Goal: Transaction & Acquisition: Purchase product/service

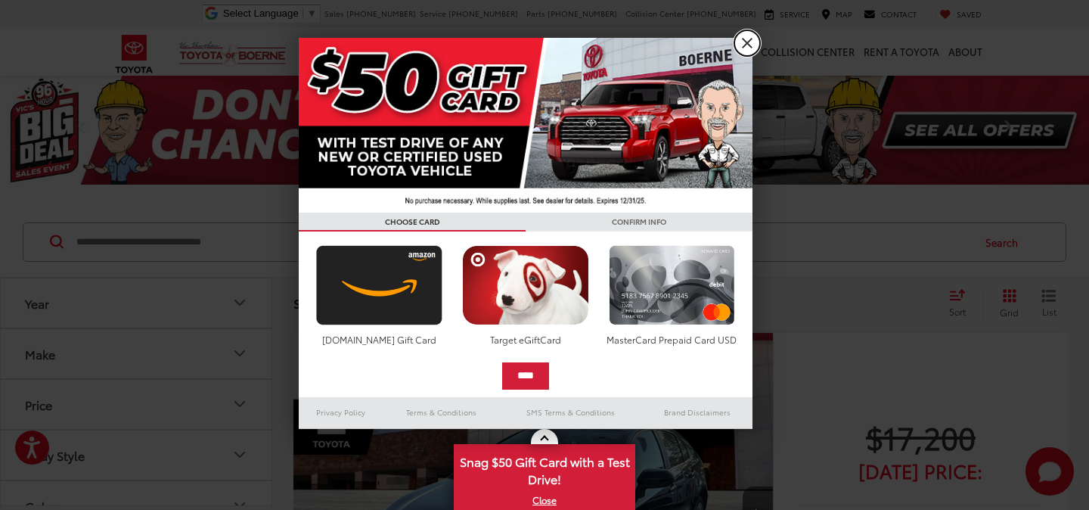
click at [756, 40] on link "X" at bounding box center [748, 43] width 26 height 26
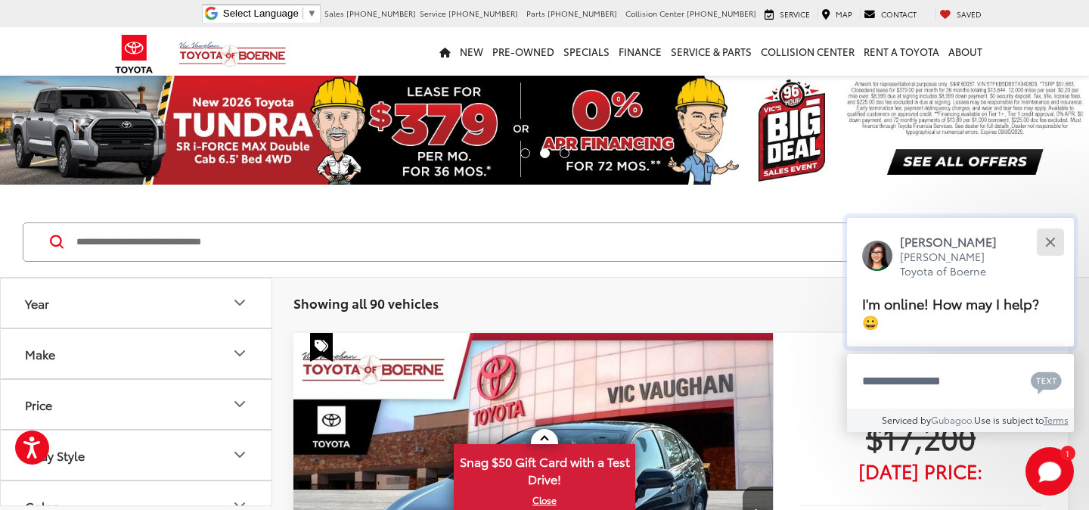
click at [1048, 247] on div "Close" at bounding box center [1050, 242] width 10 height 10
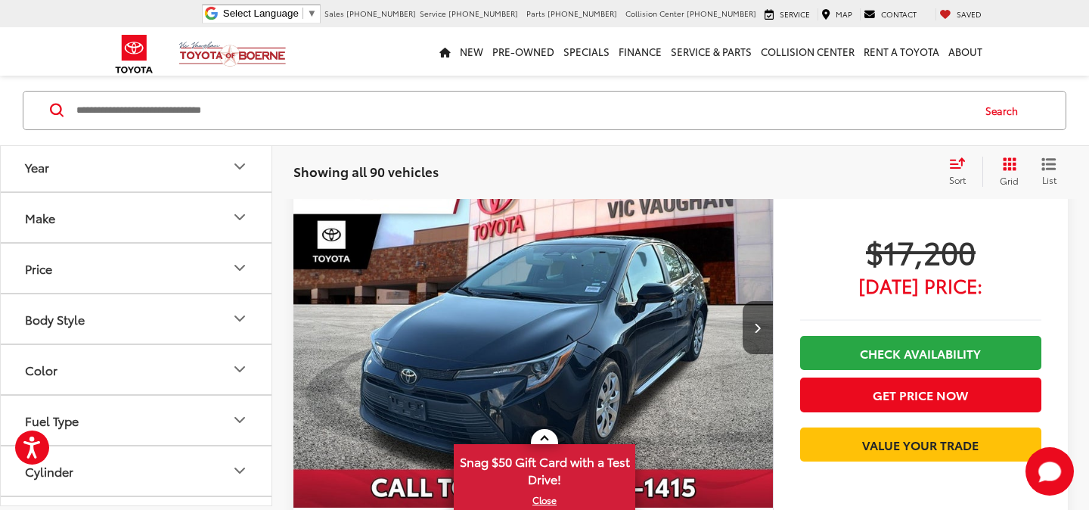
scroll to position [186, 0]
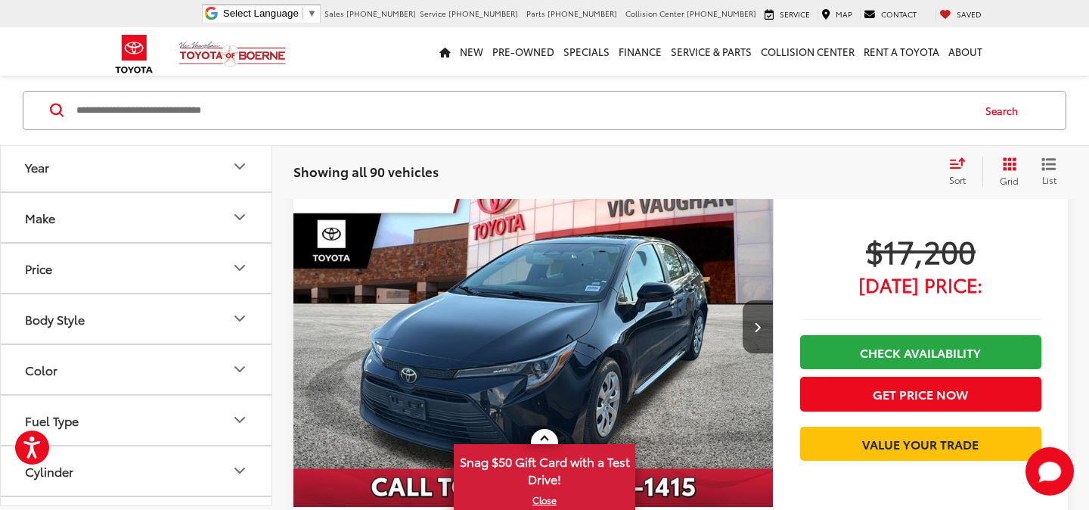
click at [248, 326] on icon "Body Style" at bounding box center [240, 319] width 18 height 18
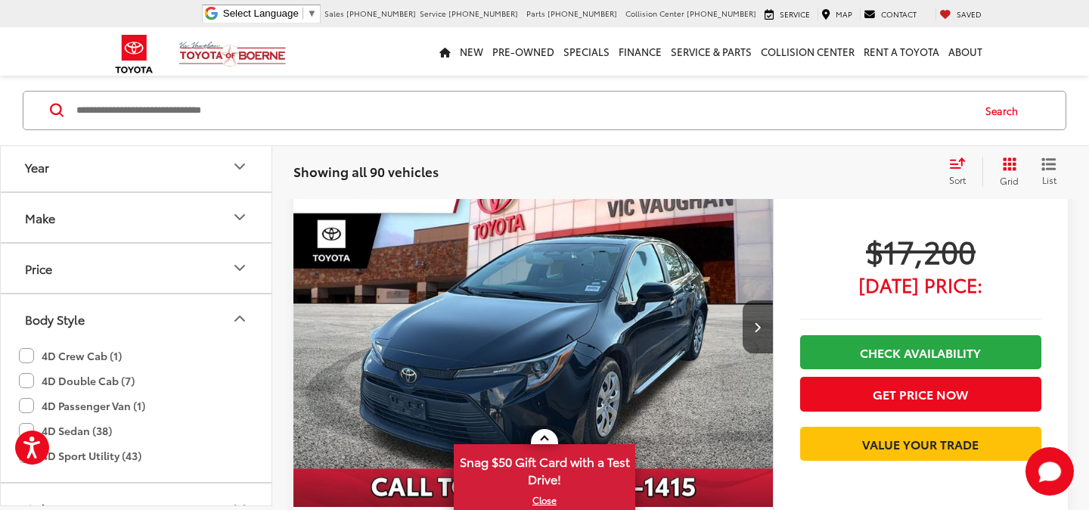
scroll to position [132, 0]
click at [248, 325] on icon "Body Style" at bounding box center [240, 319] width 18 height 18
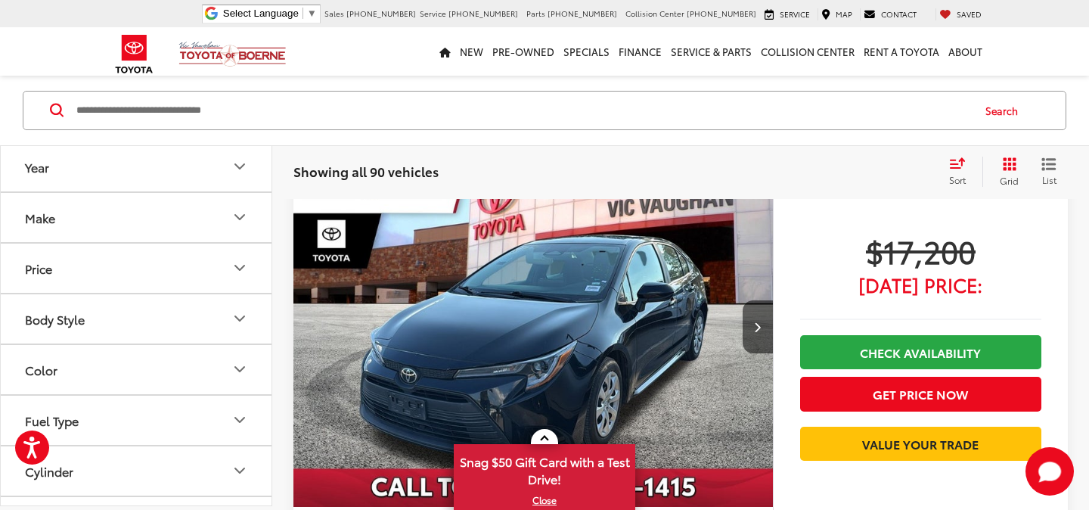
scroll to position [186, 0]
click at [236, 166] on icon "Year" at bounding box center [240, 167] width 18 height 18
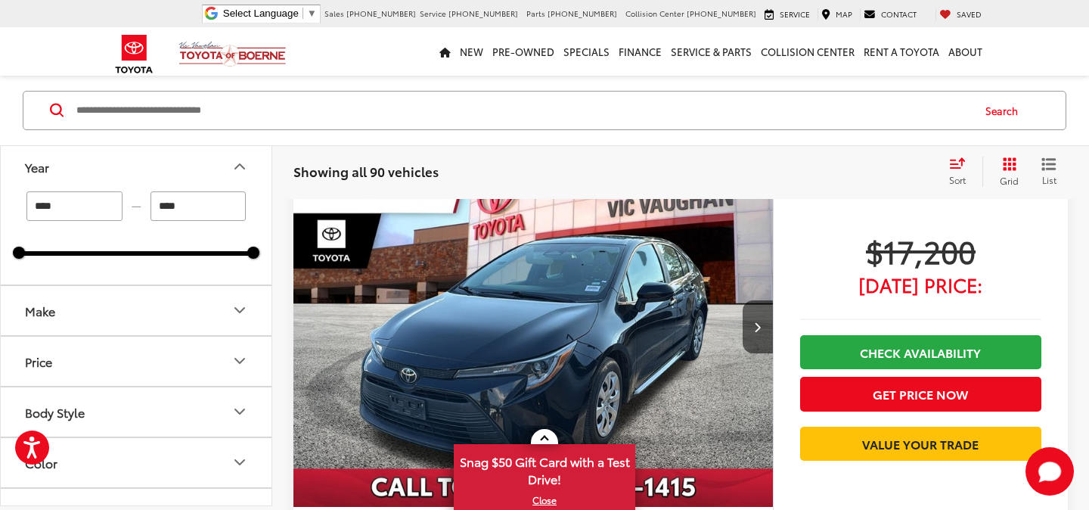
click at [236, 166] on icon "Year" at bounding box center [240, 167] width 18 height 18
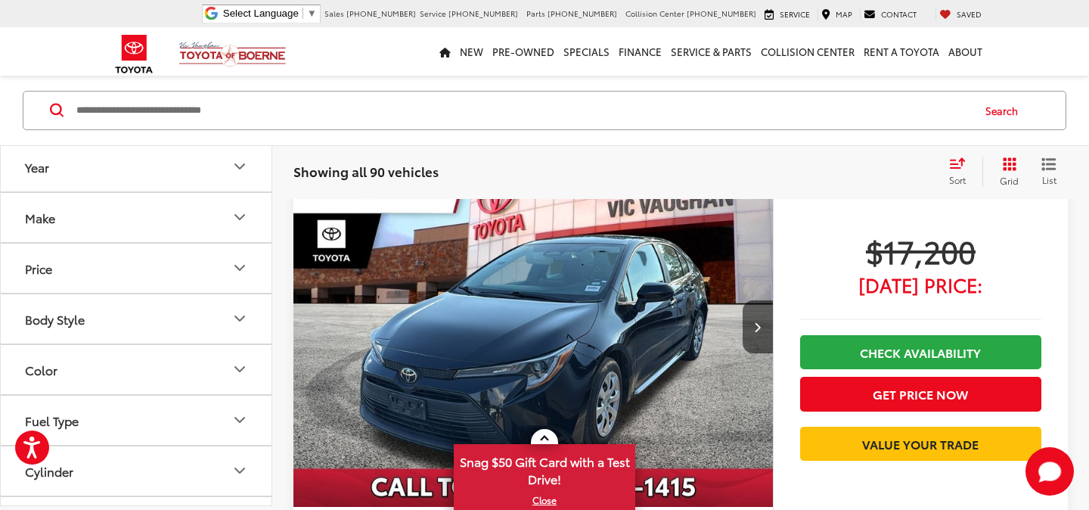
click at [228, 214] on button "Make" at bounding box center [137, 217] width 272 height 49
click at [235, 209] on icon "Make" at bounding box center [240, 218] width 18 height 18
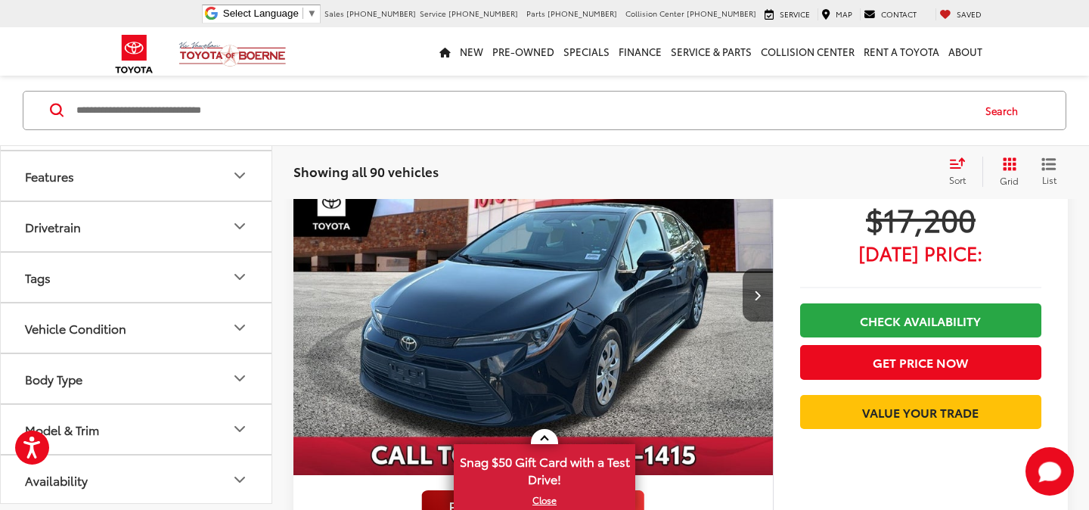
scroll to position [0, 0]
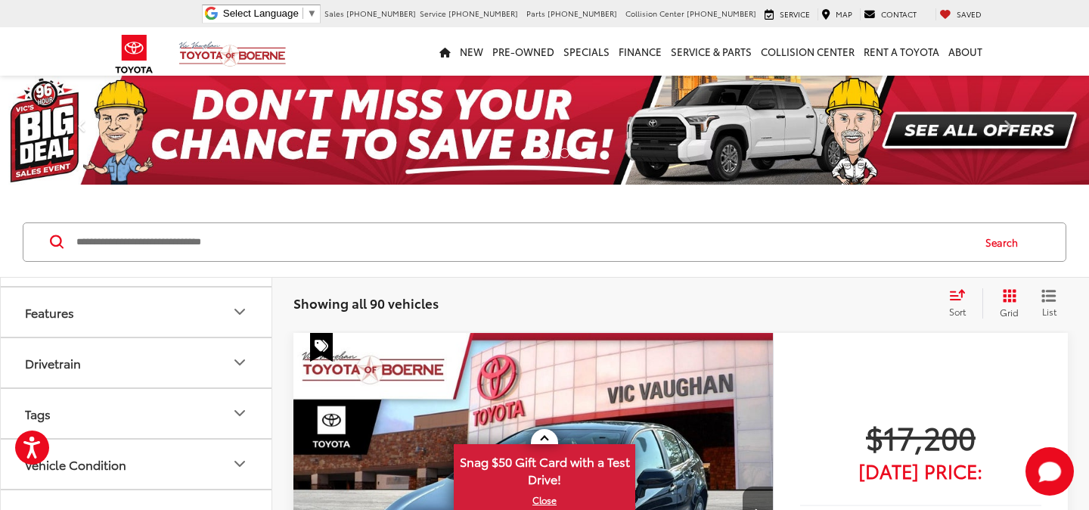
click at [209, 235] on input "Search by Make, Model, or Keyword" at bounding box center [523, 242] width 896 height 36
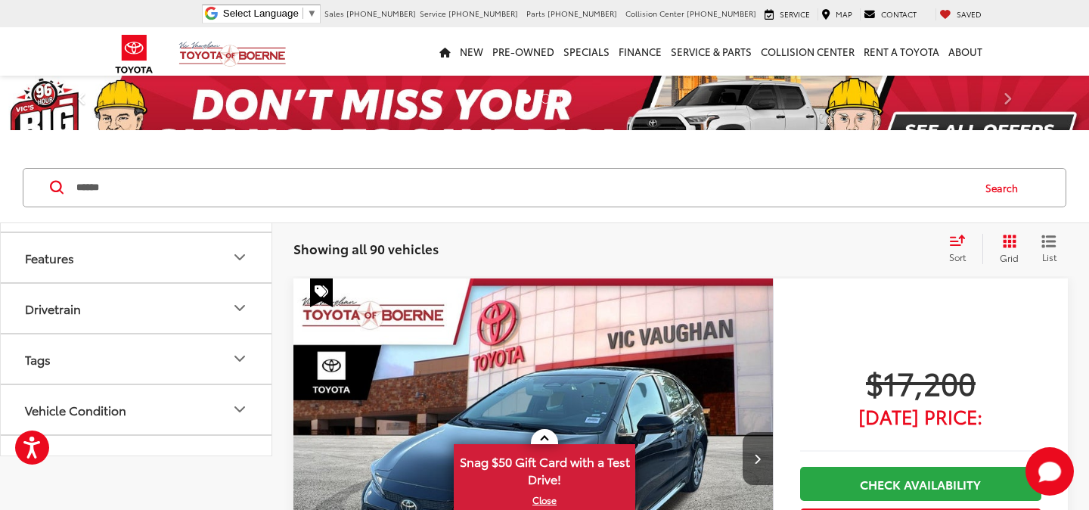
scroll to position [194, 0]
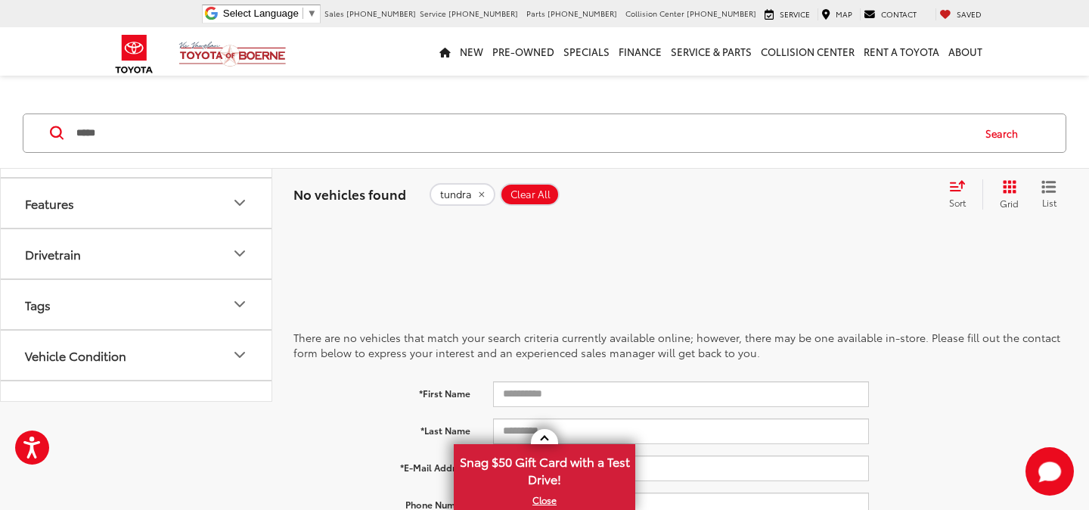
type input "*****"
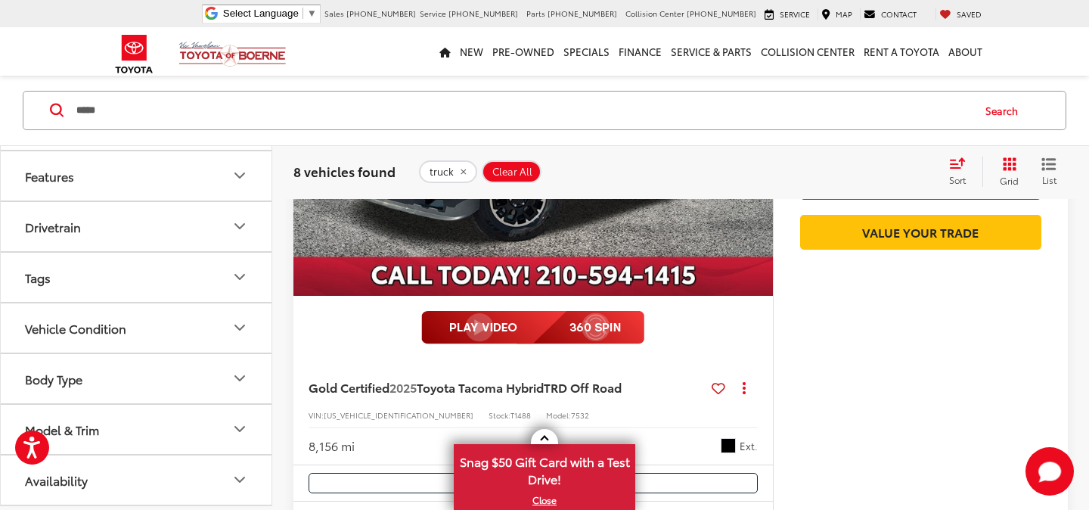
scroll to position [5059, 0]
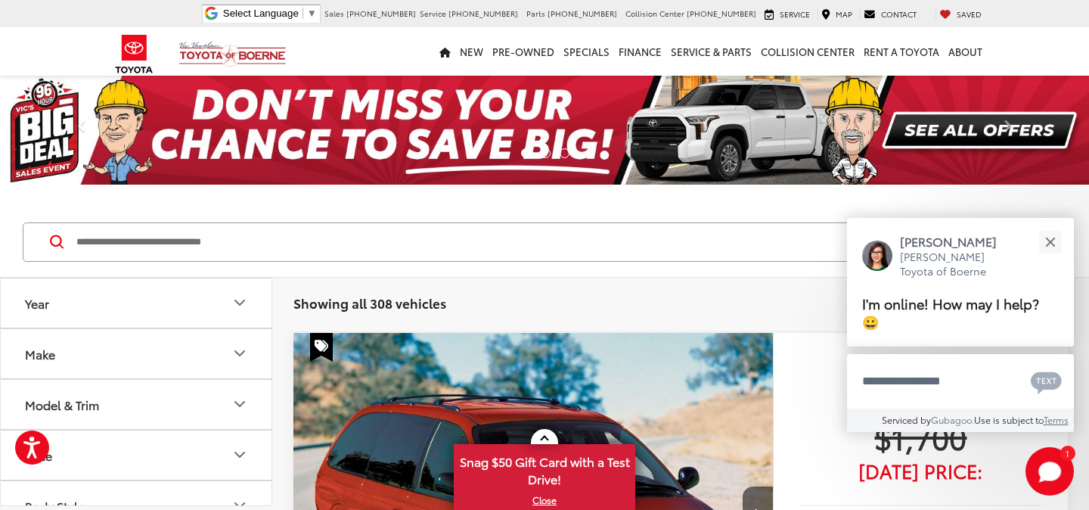
click at [142, 241] on input "Search by Make, Model, or Keyword" at bounding box center [523, 242] width 896 height 36
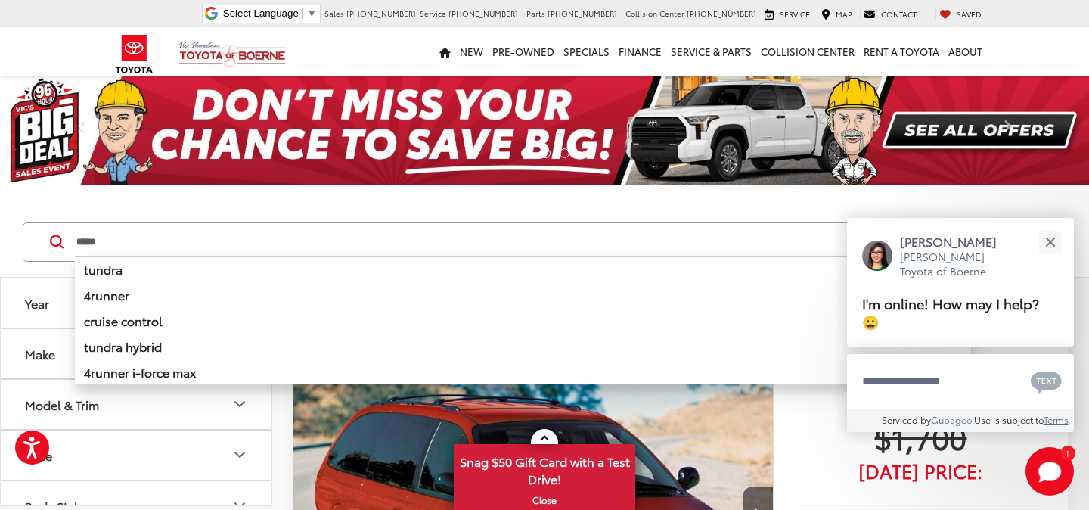
type input "*****"
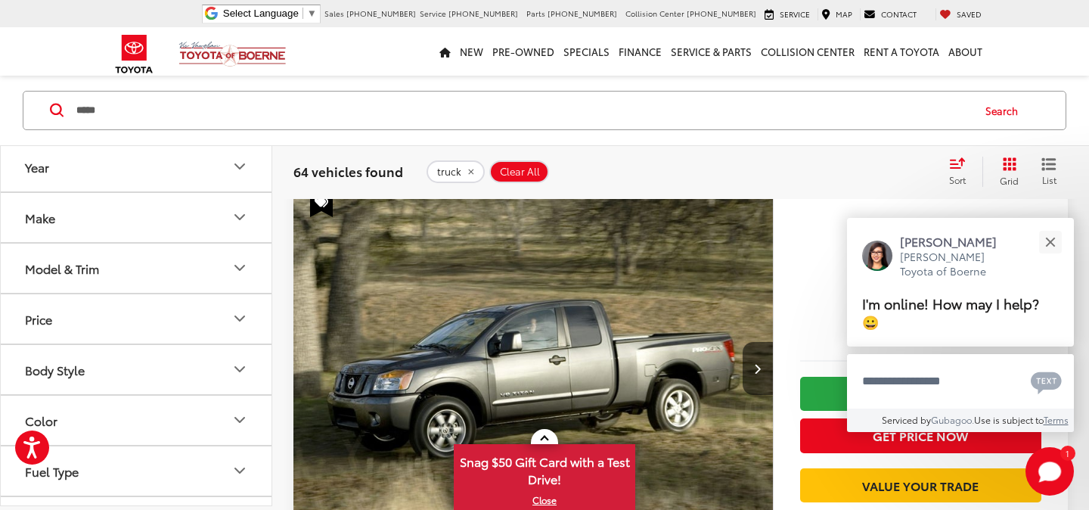
scroll to position [142, 0]
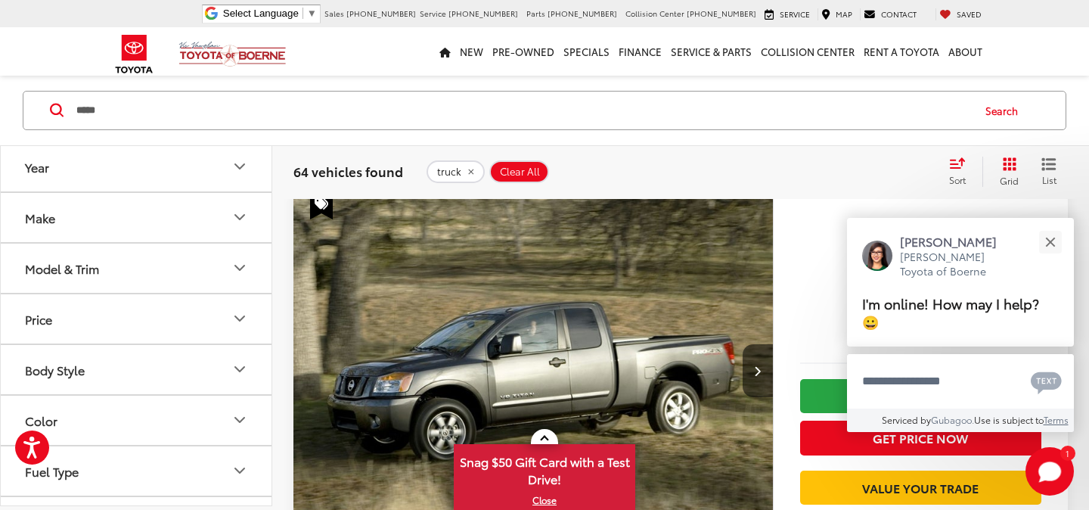
click at [237, 361] on icon "Body Style" at bounding box center [240, 369] width 18 height 18
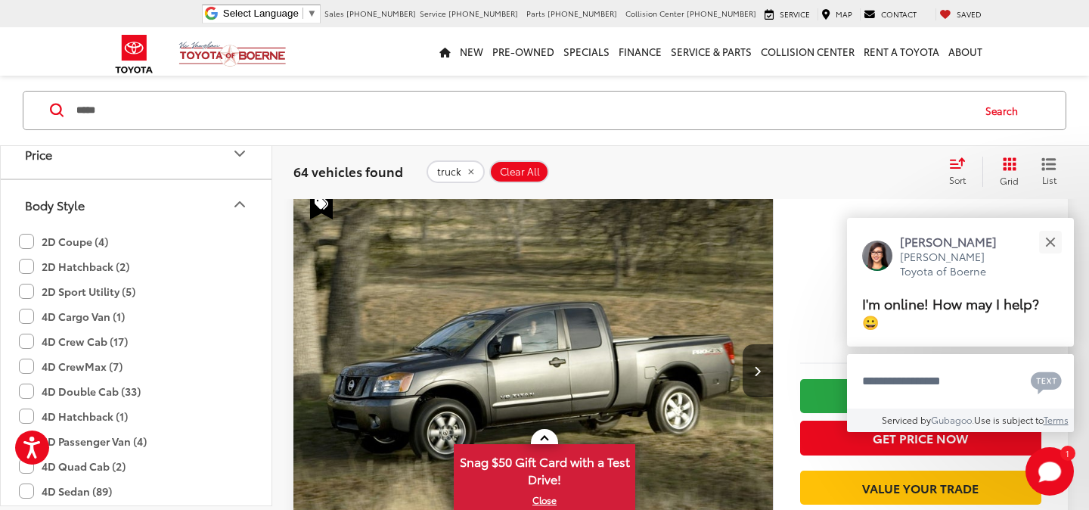
scroll to position [0, 0]
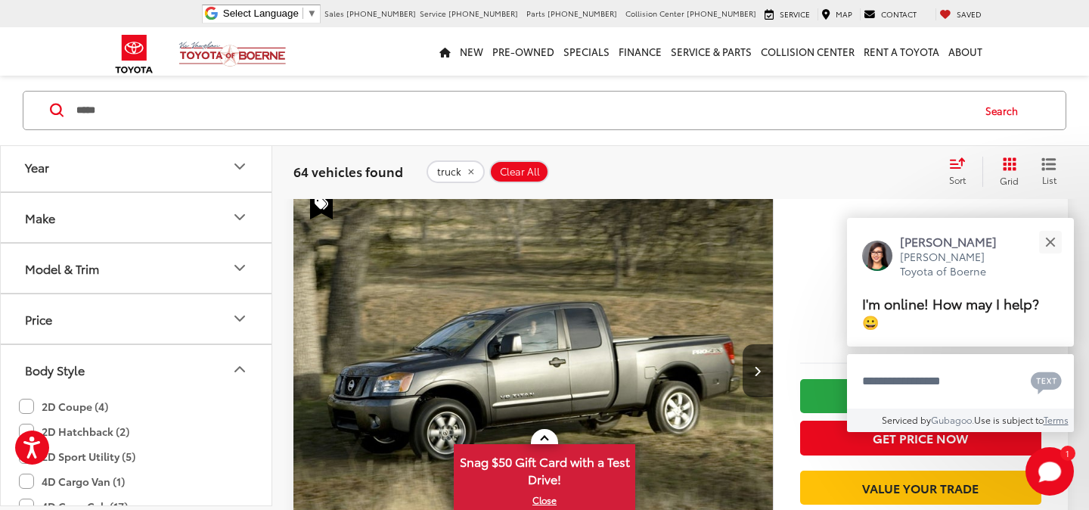
click at [242, 356] on button "Body Style" at bounding box center [137, 369] width 272 height 49
click at [242, 324] on icon "Price" at bounding box center [240, 318] width 18 height 18
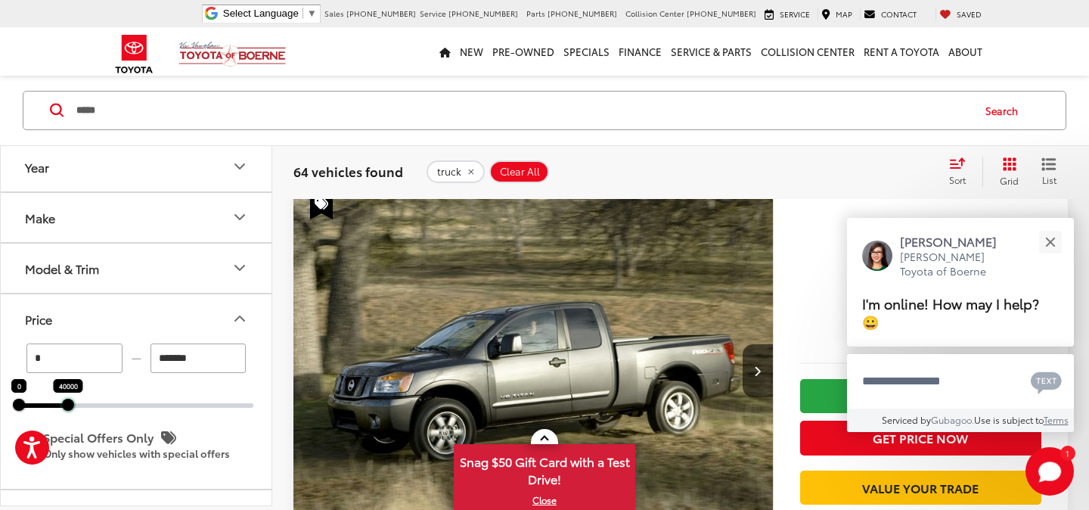
drag, startPoint x: 248, startPoint y: 405, endPoint x: 63, endPoint y: 408, distance: 185.4
click at [63, 408] on div at bounding box center [68, 405] width 12 height 12
type input "******"
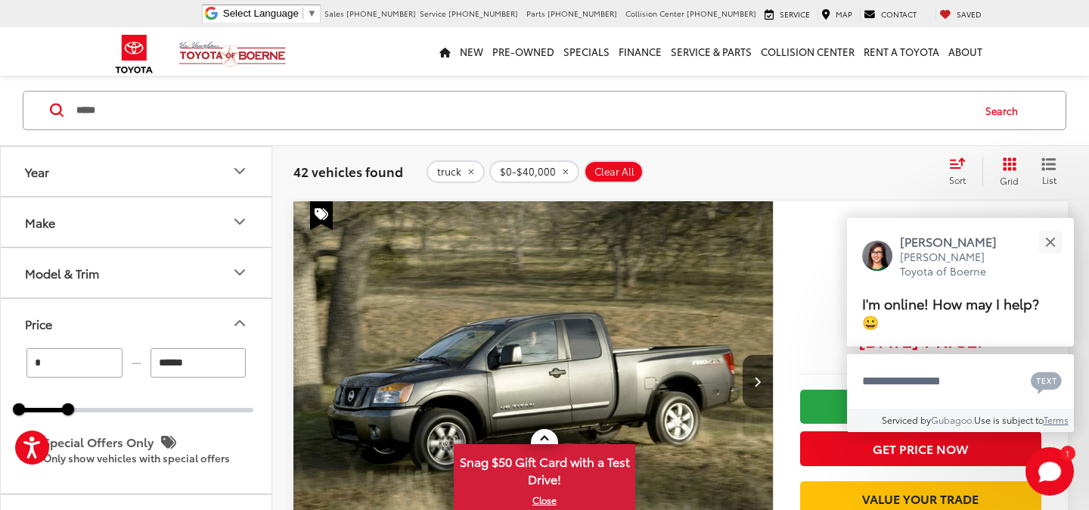
click at [247, 262] on button "Model & Trim" at bounding box center [137, 272] width 272 height 49
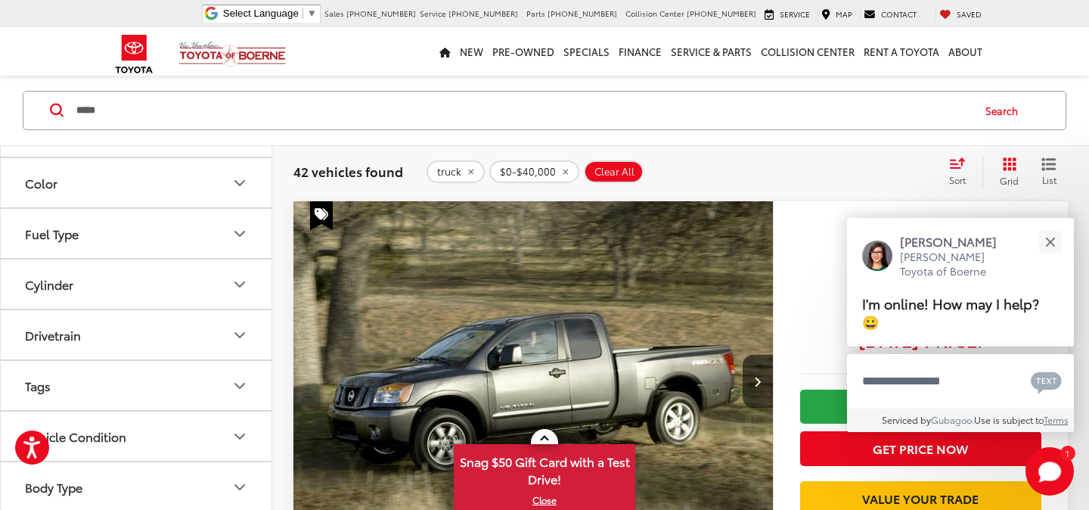
scroll to position [3798, 0]
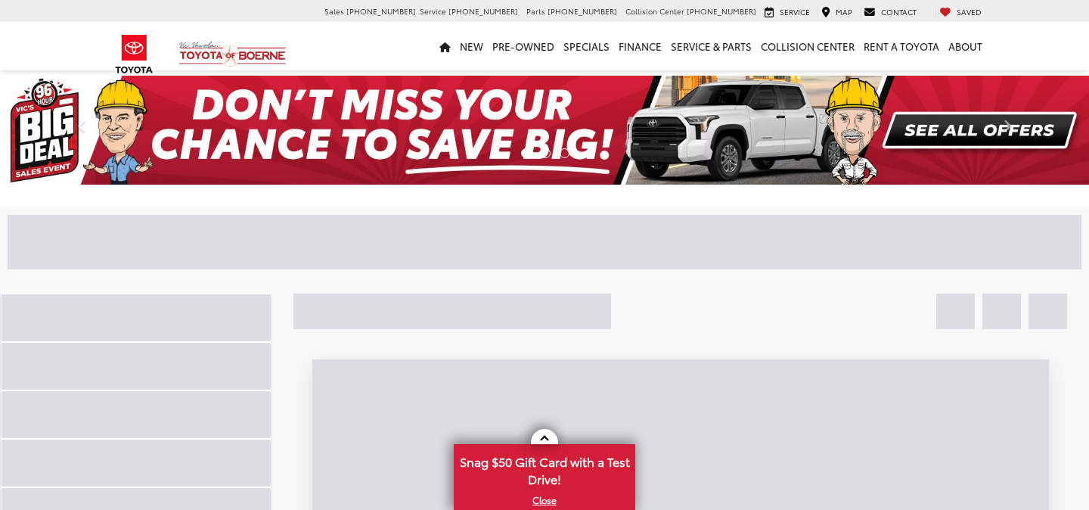
scroll to position [132, 0]
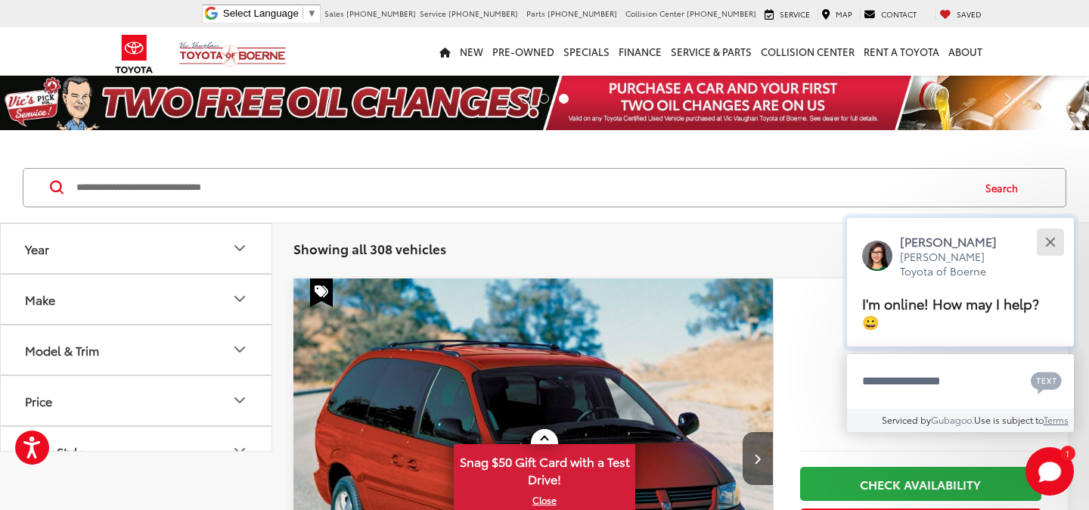
click at [1052, 247] on div "Close" at bounding box center [1050, 242] width 10 height 10
